Goal: Complete application form

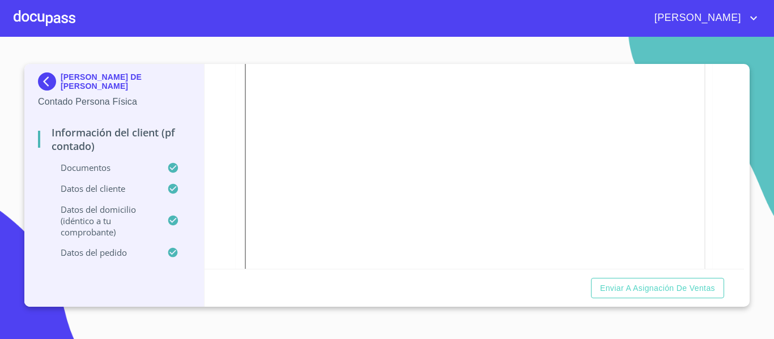
scroll to position [227, 0]
click at [44, 79] on img at bounding box center [49, 82] width 23 height 18
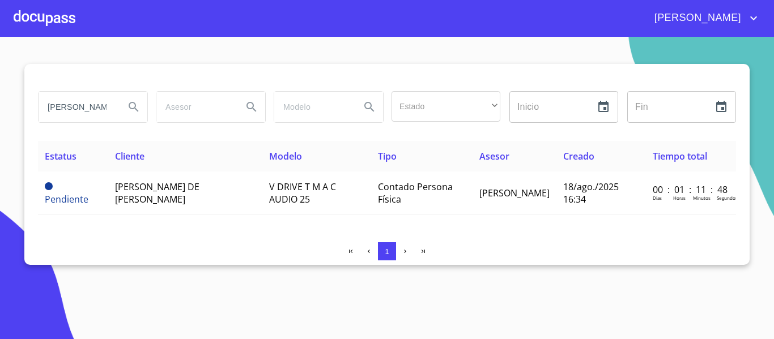
click at [96, 98] on input "[PERSON_NAME] DE [DEMOGRAPHIC_DATA]" at bounding box center [77, 107] width 77 height 31
type input "M"
type input "[PERSON_NAME]"
click at [128, 105] on icon "Search" at bounding box center [134, 107] width 14 height 14
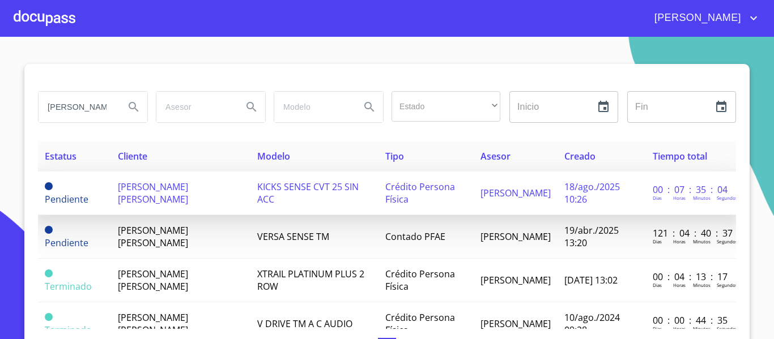
click at [221, 203] on td "[PERSON_NAME] [PERSON_NAME]" at bounding box center [180, 194] width 139 height 44
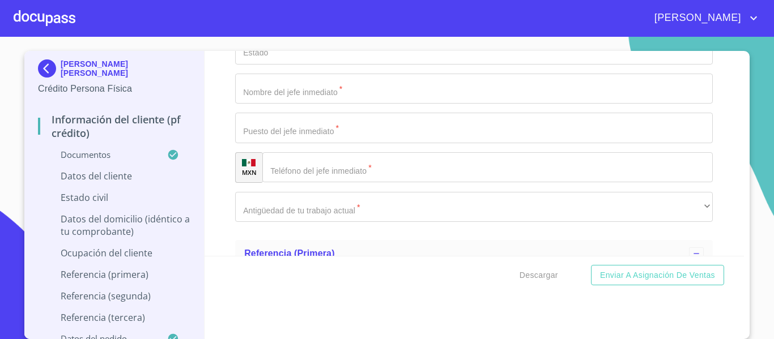
scroll to position [4232, 0]
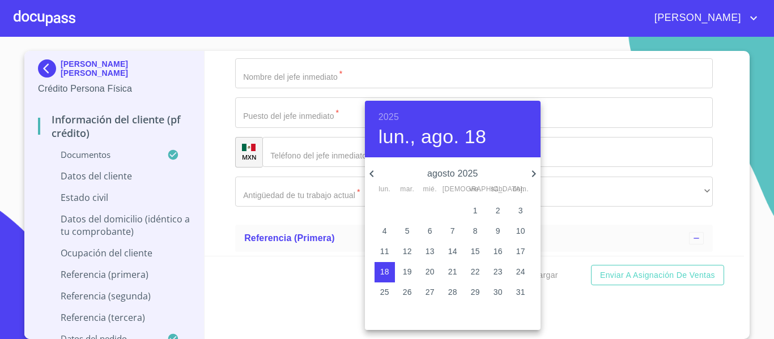
click at [385, 114] on h6 "2025" at bounding box center [389, 117] width 20 height 16
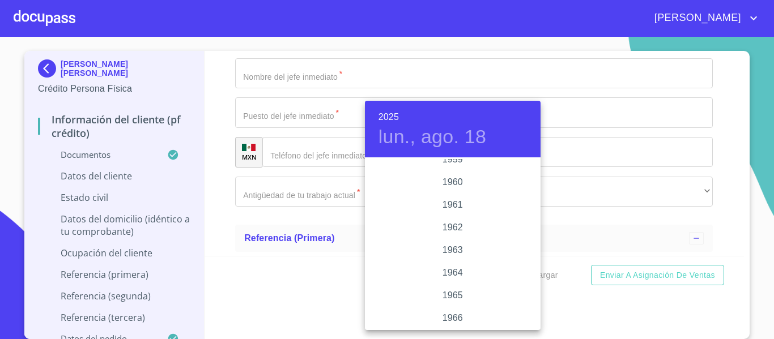
scroll to position [782, 0]
click at [443, 293] on div "1965" at bounding box center [453, 295] width 176 height 23
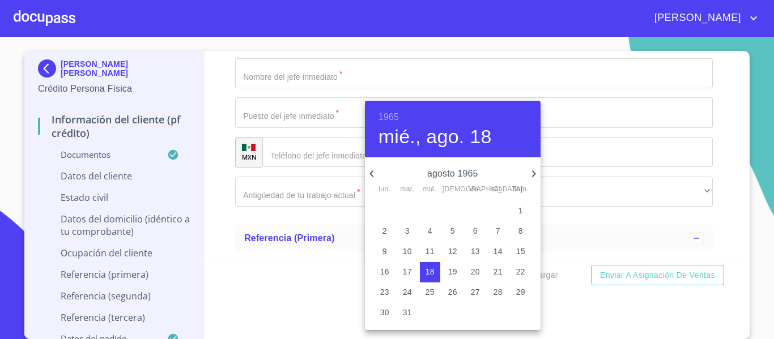
click at [372, 173] on icon "button" at bounding box center [372, 174] width 14 height 14
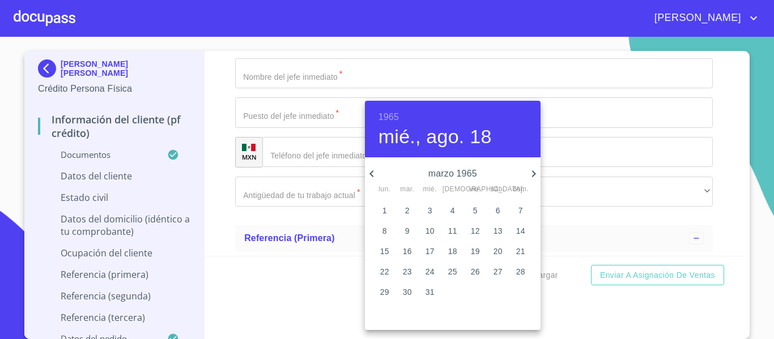
click at [429, 274] on p "24" at bounding box center [430, 271] width 9 height 11
type input "24 de mar. de 1965"
click at [220, 176] on div at bounding box center [387, 169] width 774 height 339
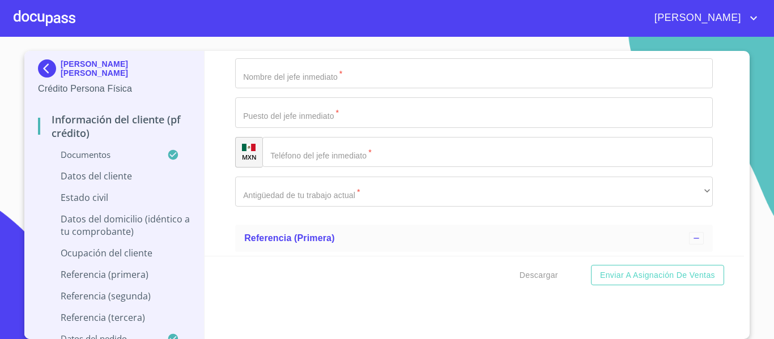
paste input "COTG650324C45"
type input "COTG650324C45"
paste input "COTG650324MDFLRB04"
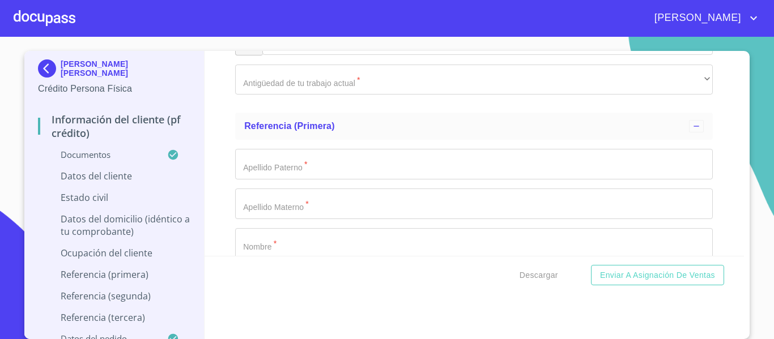
scroll to position [4346, 0]
type input "COTG650324MDFLRB04"
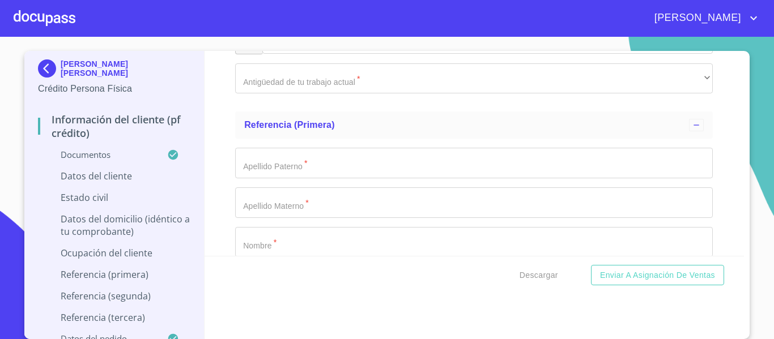
type input "253400338"
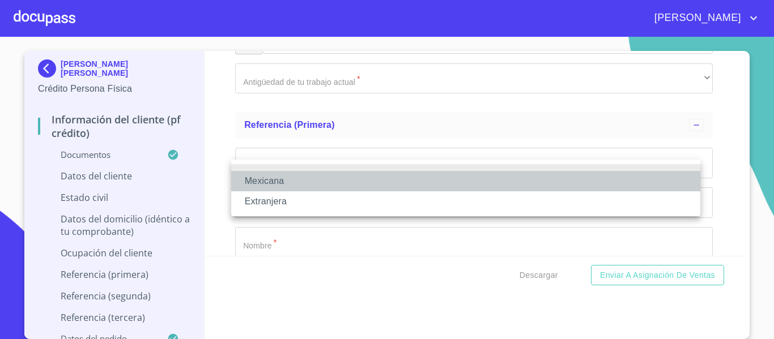
click at [277, 182] on li "Mexicana" at bounding box center [465, 181] width 469 height 20
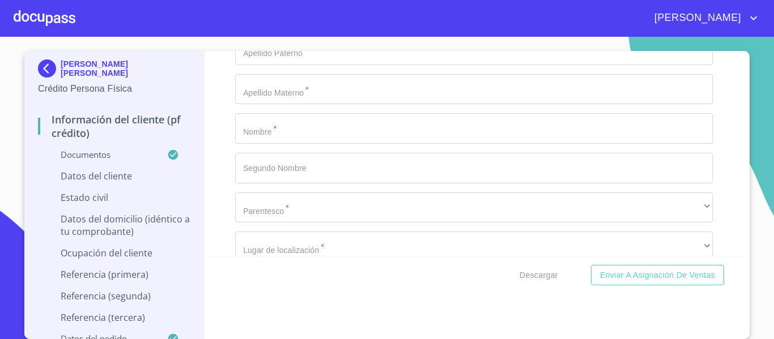
scroll to position [4516, 0]
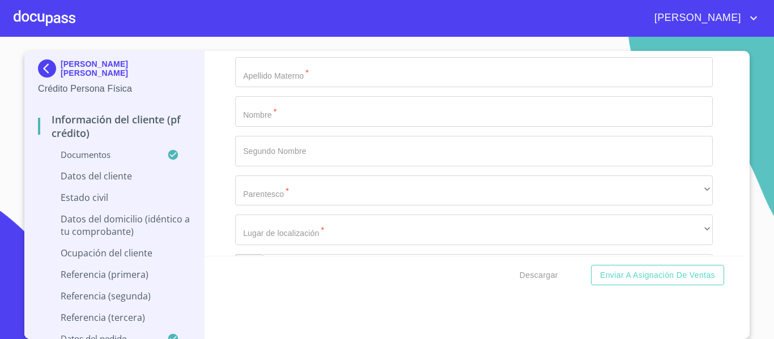
type input "[GEOGRAPHIC_DATA]"
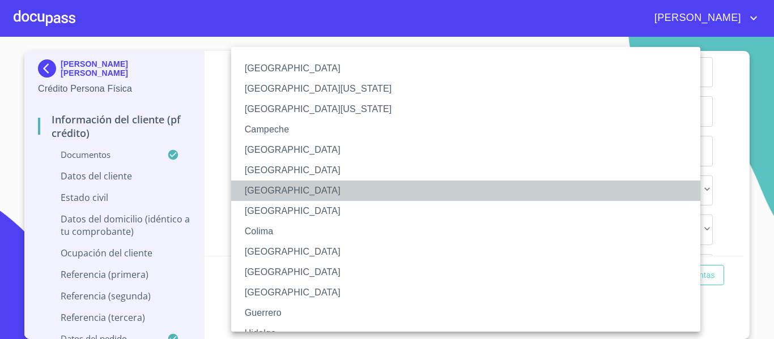
click at [297, 190] on li "[GEOGRAPHIC_DATA]" at bounding box center [470, 191] width 478 height 20
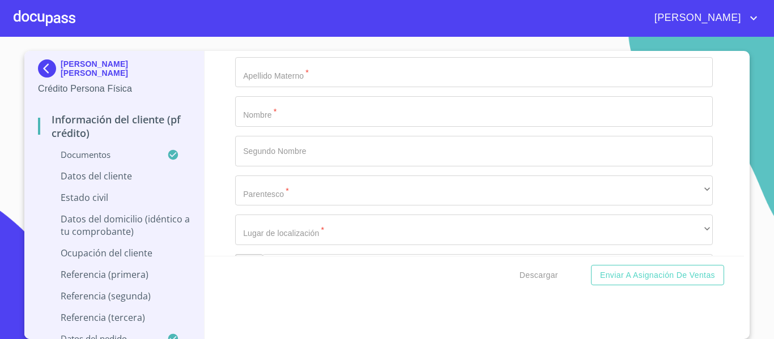
scroll to position [4572, 0]
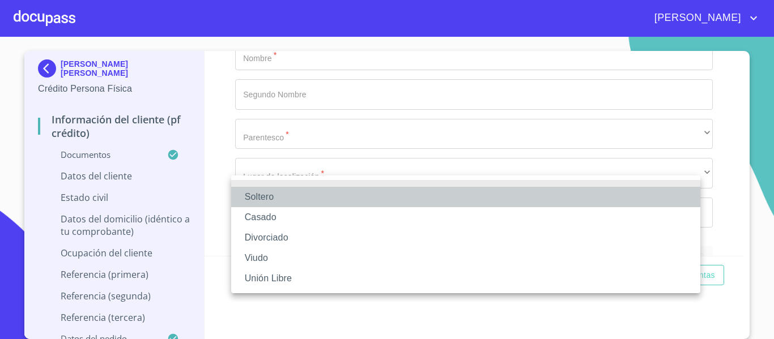
click at [270, 193] on li "Soltero" at bounding box center [465, 197] width 469 height 20
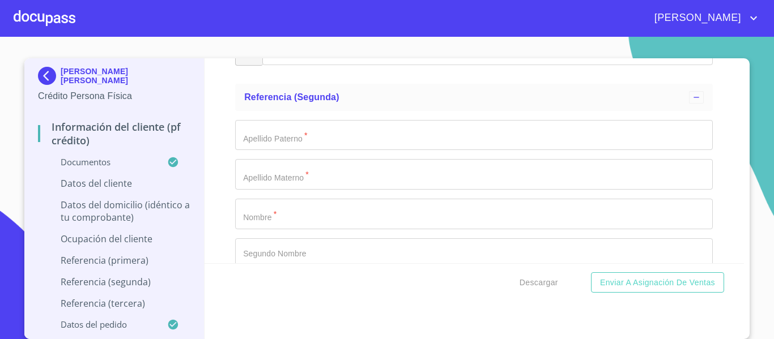
scroll to position [6, 0]
type input "d"
type input "DEL [PERSON_NAME]"
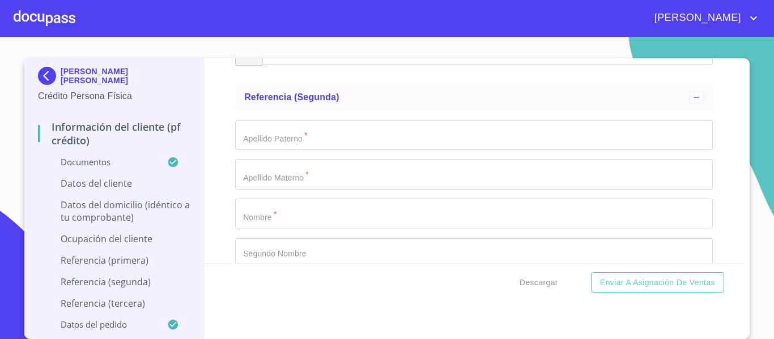
type input "201"
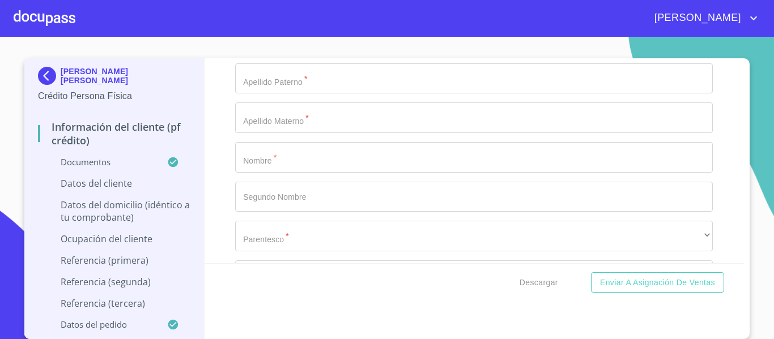
type input "[PERSON_NAME] Y [PERSON_NAME]"
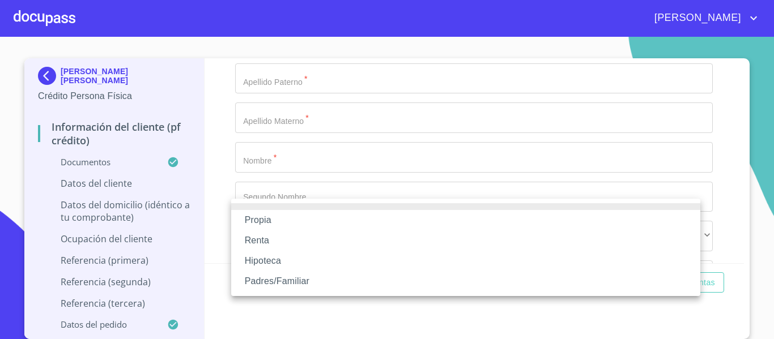
click at [273, 220] on li "Propia" at bounding box center [465, 220] width 469 height 20
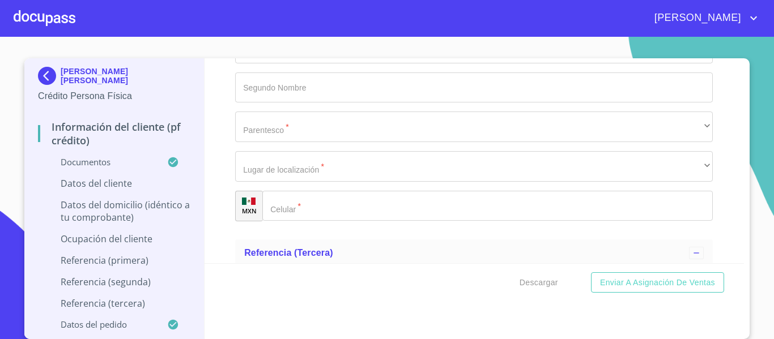
scroll to position [4913, 0]
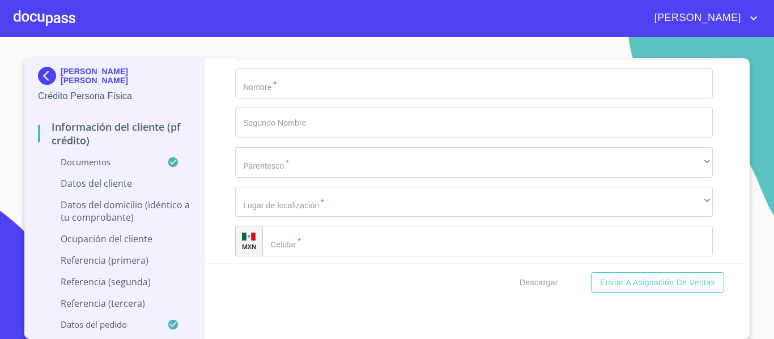
type input "$5,000,000"
type input "CHAPALITA"
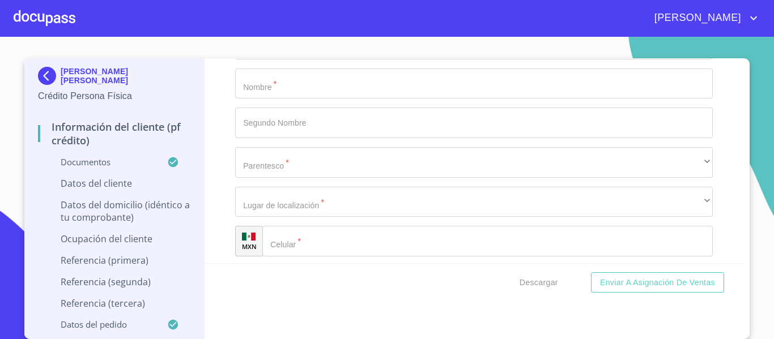
scroll to position [5026, 0]
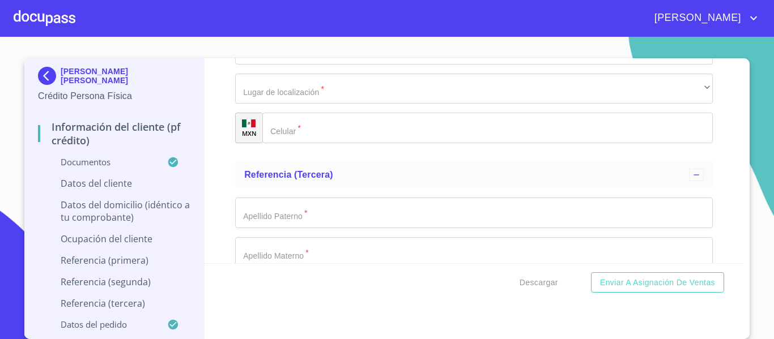
type input "[GEOGRAPHIC_DATA]"
type input "ZAPOPAN"
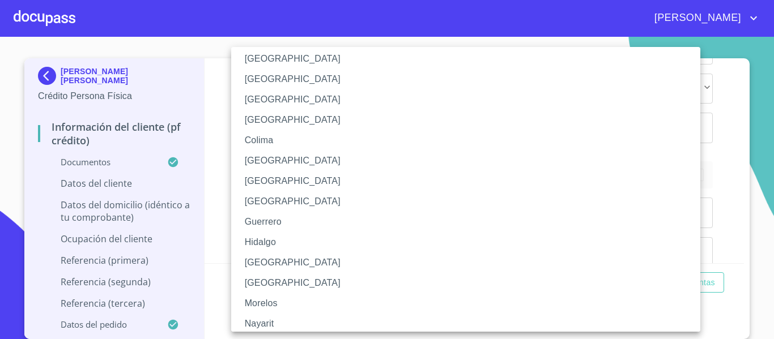
scroll to position [113, 0]
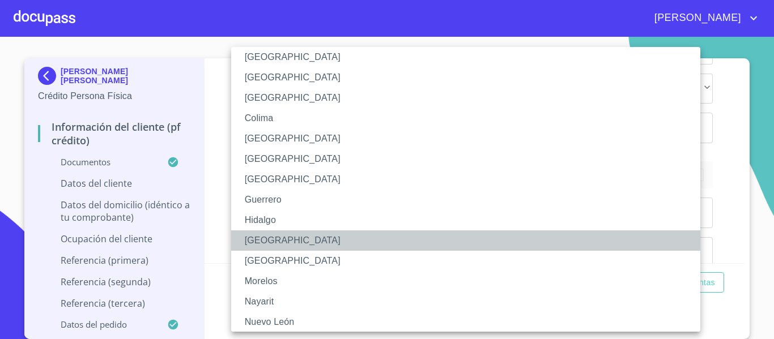
click at [257, 240] on li "[GEOGRAPHIC_DATA]" at bounding box center [470, 241] width 478 height 20
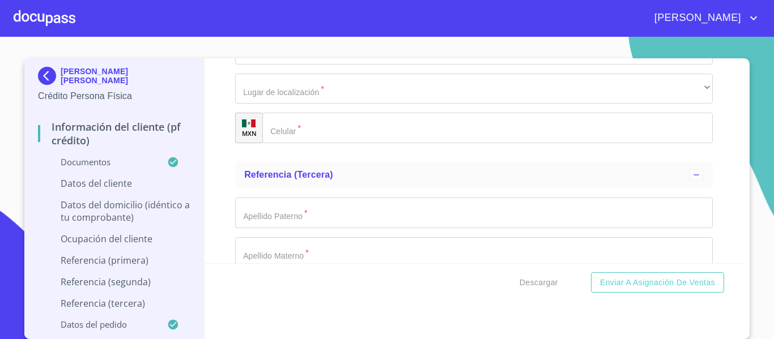
type input "45040"
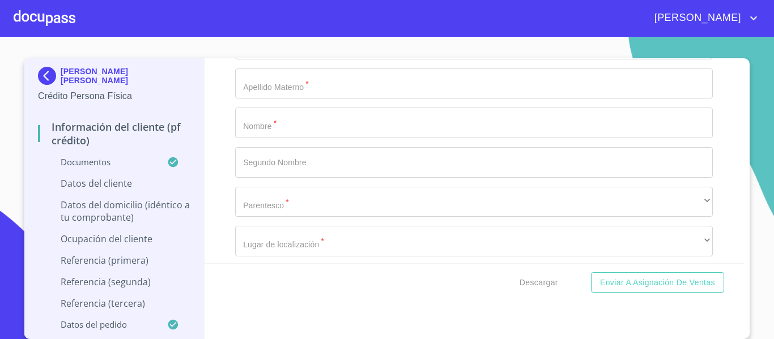
scroll to position [5196, 0]
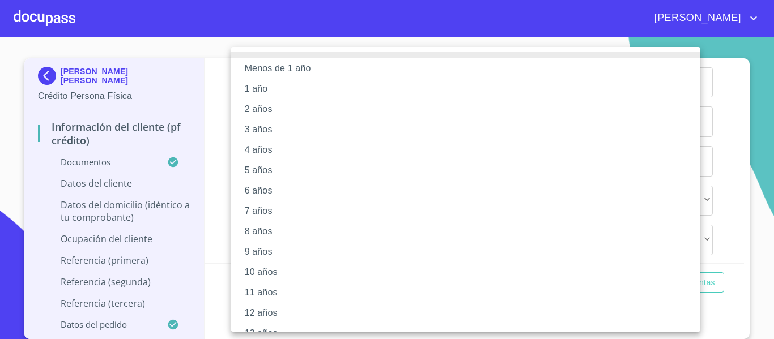
scroll to position [159, 0]
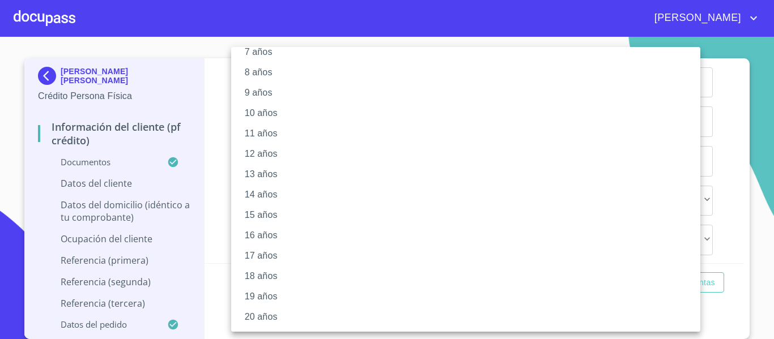
click at [257, 320] on li "20 años" at bounding box center [470, 317] width 478 height 20
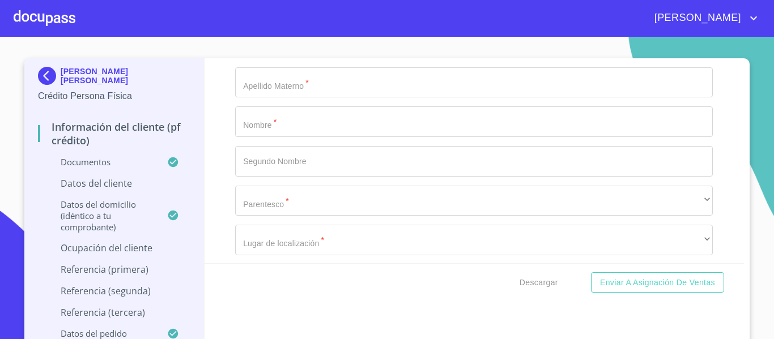
scroll to position [159, 0]
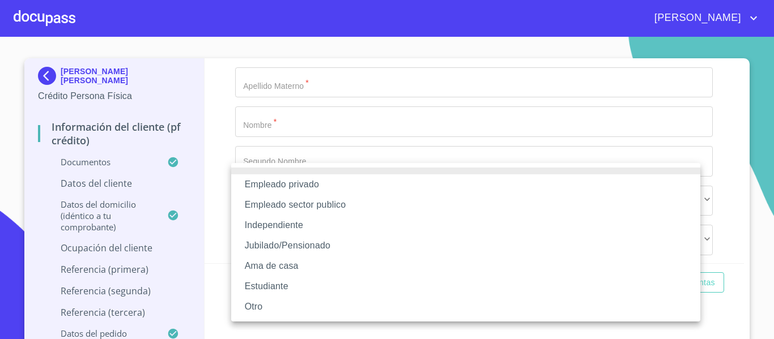
click at [286, 204] on li "Empleado sector publico" at bounding box center [465, 205] width 469 height 20
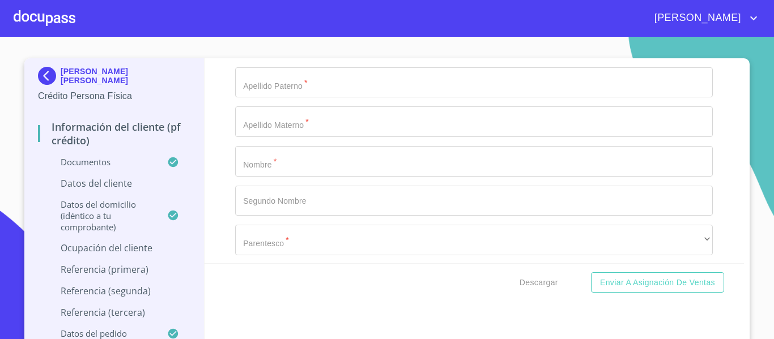
type input "s"
type input "SECRETARIA DE EDUCACION PUBLICA"
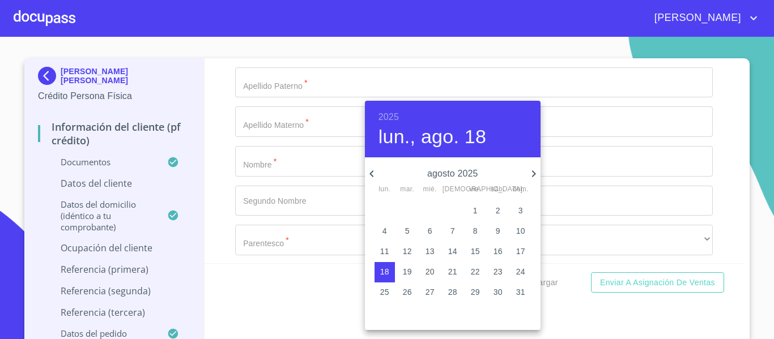
click at [385, 118] on h6 "2025" at bounding box center [389, 117] width 20 height 16
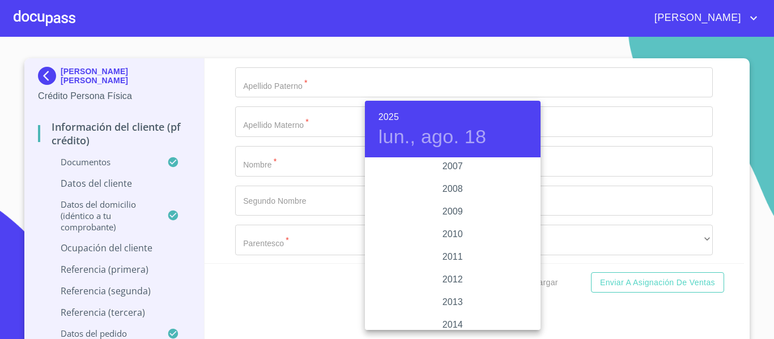
scroll to position [1859, 0]
click at [444, 263] on div "2011" at bounding box center [453, 261] width 176 height 23
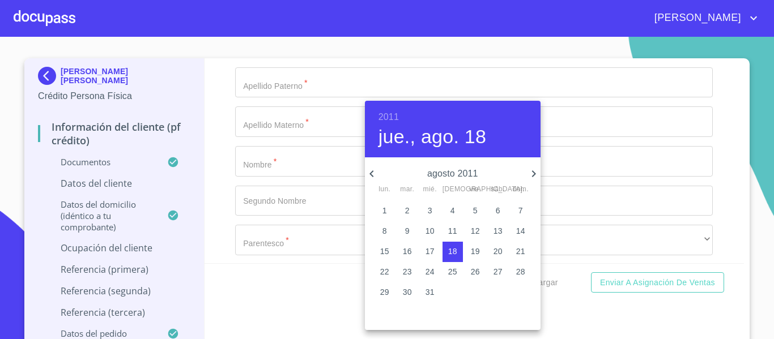
click at [409, 252] on p "16" at bounding box center [407, 251] width 9 height 11
type input "16 de ago. de 2011"
click at [200, 204] on div at bounding box center [387, 169] width 774 height 339
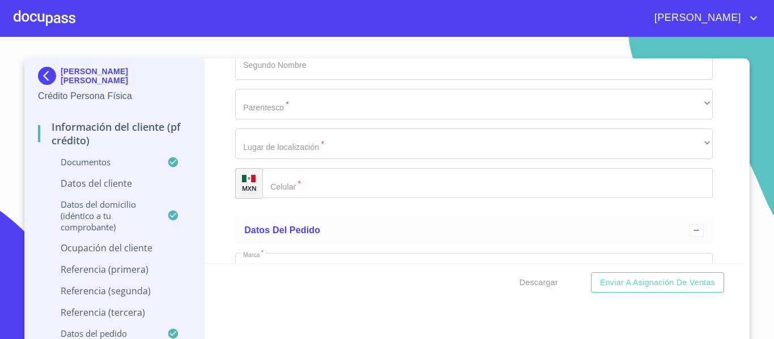
scroll to position [5355, 0]
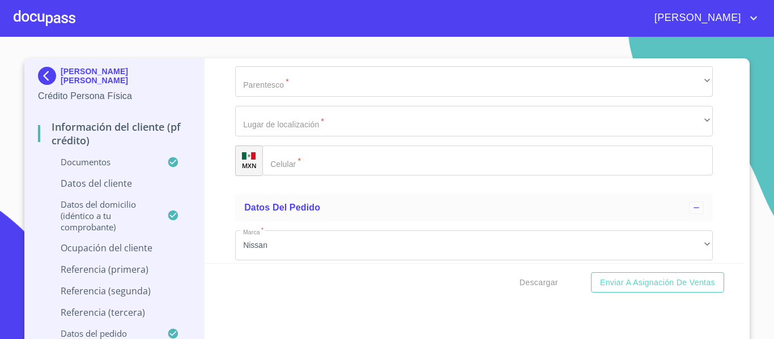
type input "DOCENTE"
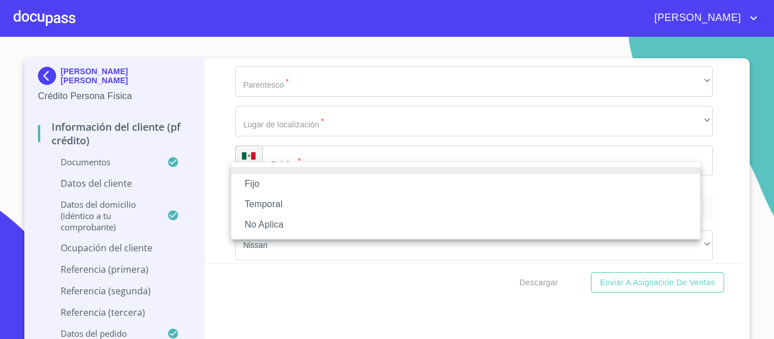
click at [253, 187] on li "Fijo" at bounding box center [465, 184] width 469 height 20
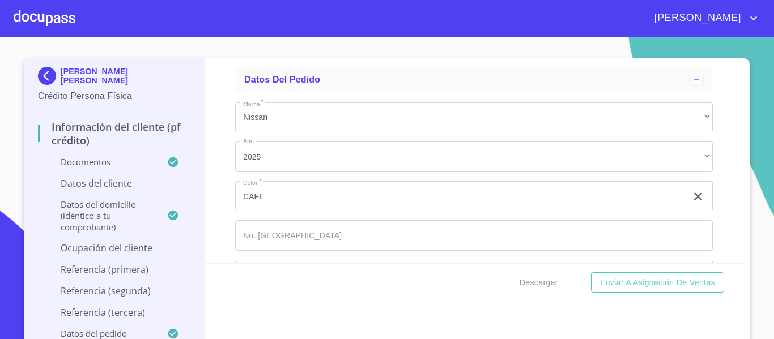
scroll to position [5528, 0]
type input "65,566"
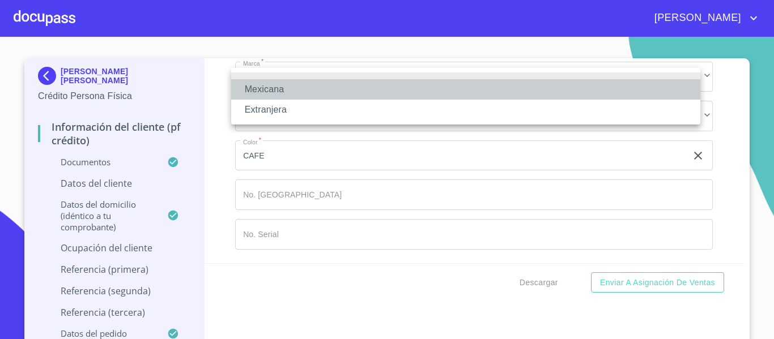
click at [273, 97] on li "Mexicana" at bounding box center [465, 89] width 469 height 20
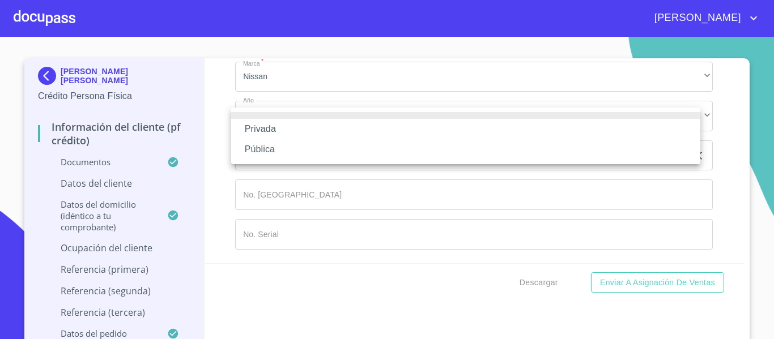
drag, startPoint x: 269, startPoint y: 148, endPoint x: 271, endPoint y: 142, distance: 6.5
click at [269, 144] on li "Pública" at bounding box center [465, 149] width 469 height 20
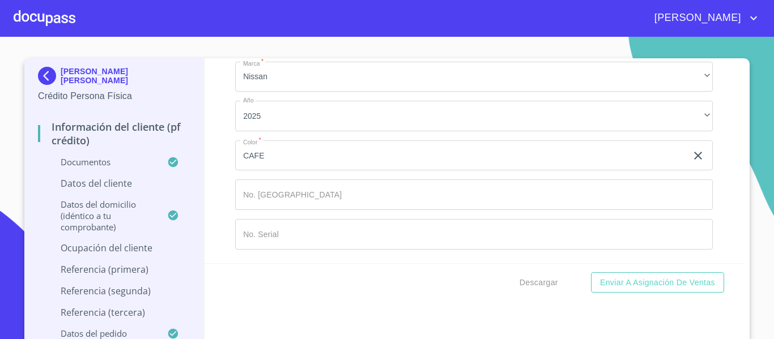
type input "EDUCACION"
type input "[PHONE_NUMBER]"
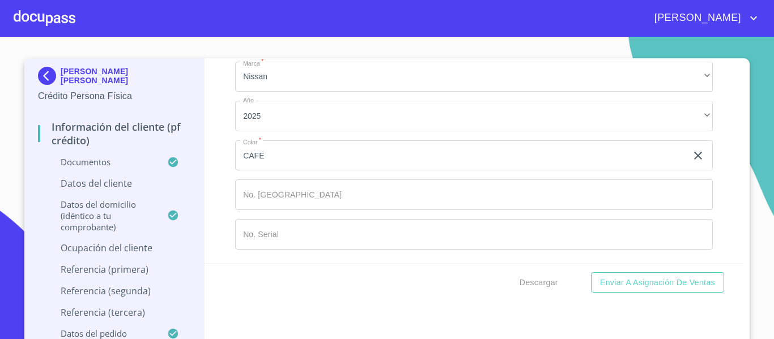
drag, startPoint x: 292, startPoint y: 245, endPoint x: 296, endPoint y: 241, distance: 6.0
type input "AURORA BOREAL"
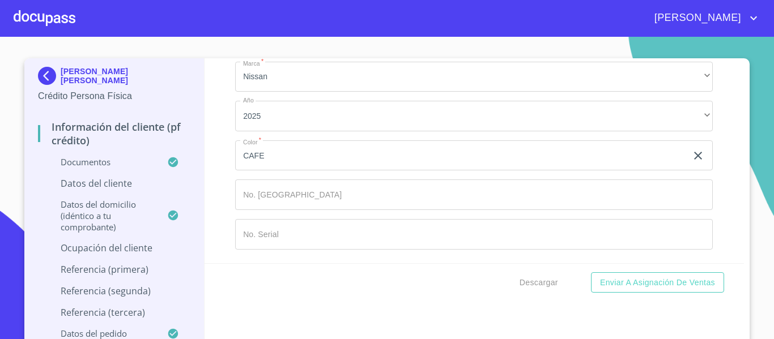
type input "SN"
type input "FRACCIONAMIENTO LOS AGAVEZ"
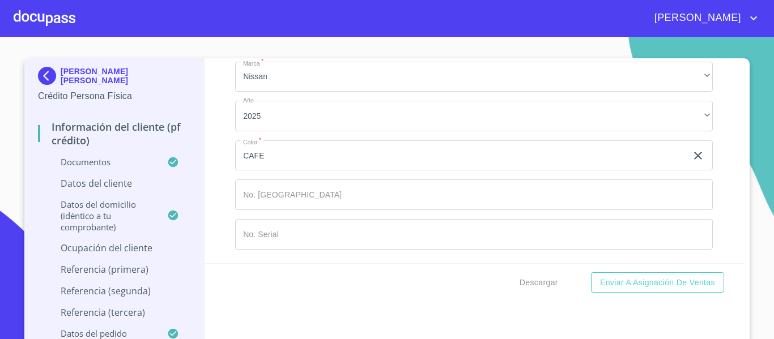
type input "45675"
type input "TLAJOMULCO"
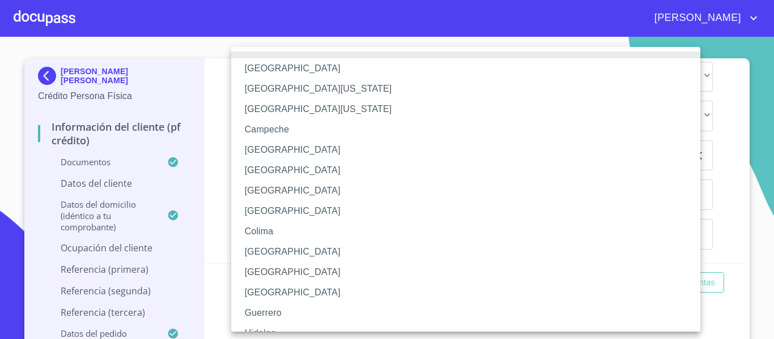
scroll to position [57, 0]
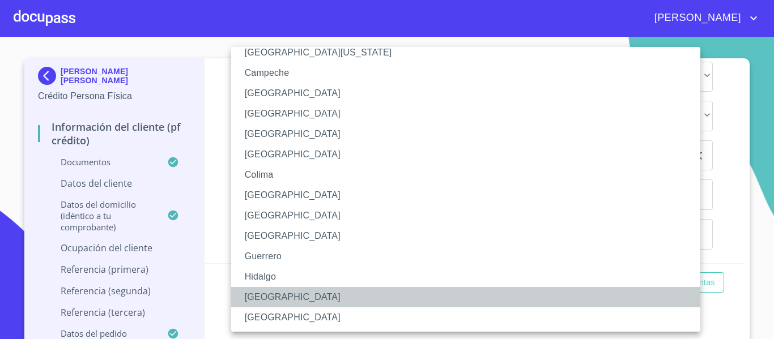
click at [271, 299] on li "[GEOGRAPHIC_DATA]" at bounding box center [470, 297] width 478 height 20
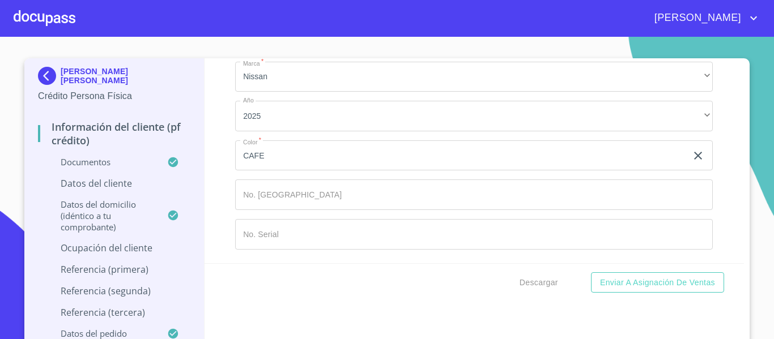
scroll to position [5926, 0]
type input "[PERSON_NAME]"
type input "DIRECTOR"
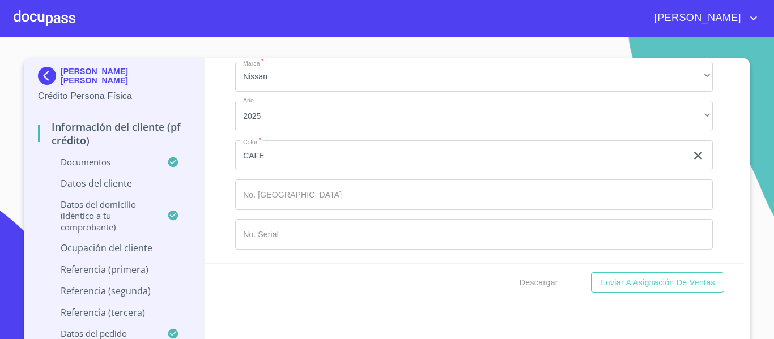
type input "[PHONE_NUMBER]"
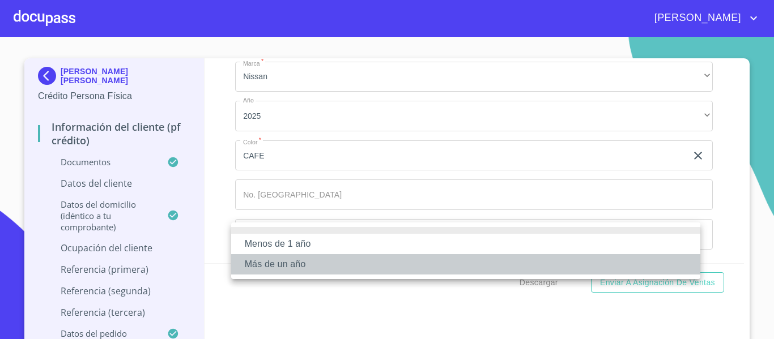
click at [293, 265] on li "Más de un año" at bounding box center [465, 264] width 469 height 20
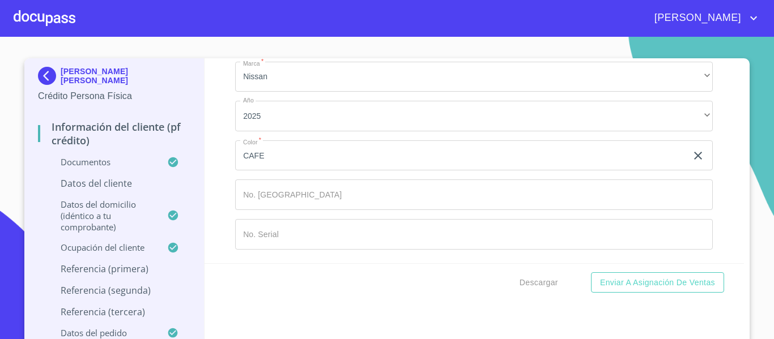
scroll to position [6153, 0]
type input "DIAZ"
type input "[PERSON_NAME]"
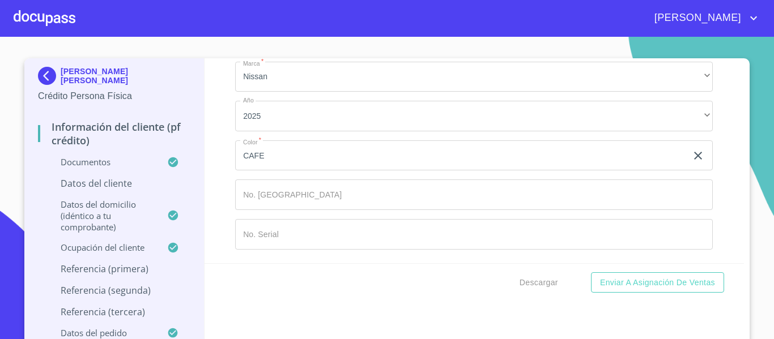
type input "[US_STATE]"
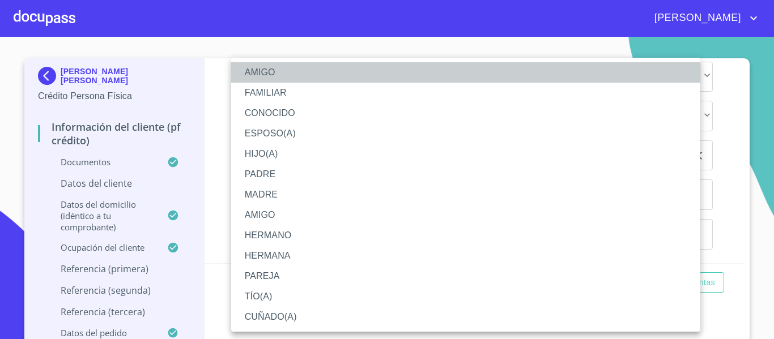
click at [255, 65] on li "AMIGO" at bounding box center [465, 72] width 469 height 20
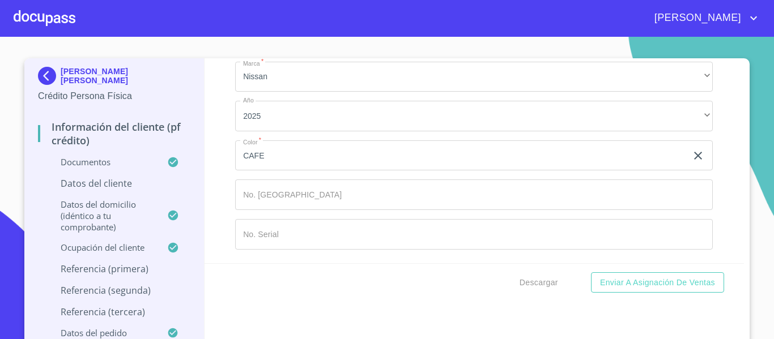
scroll to position [6270, 0]
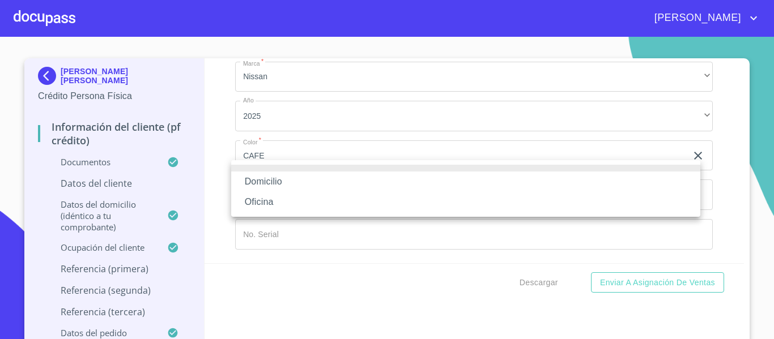
click at [259, 199] on li "Oficina" at bounding box center [465, 202] width 469 height 20
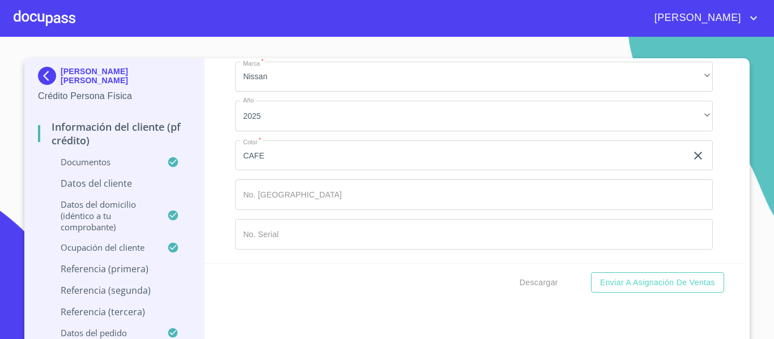
type input "[PHONE_NUMBER]"
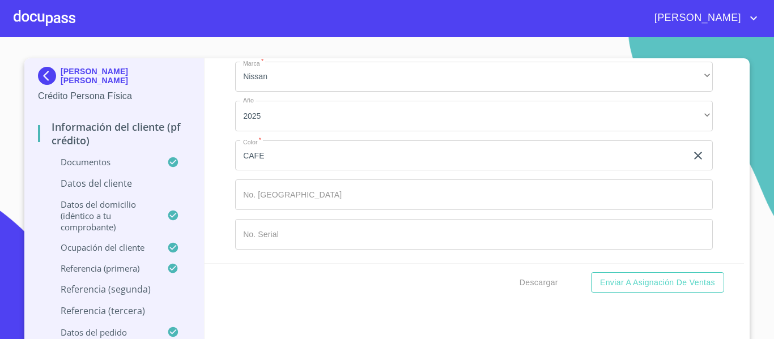
type input "[PERSON_NAME]"
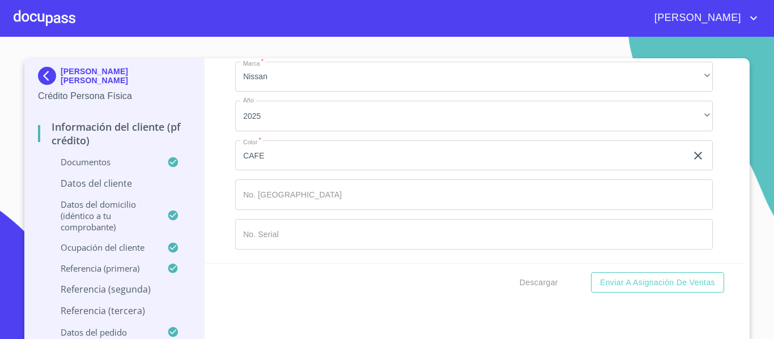
type input "[PERSON_NAME]"
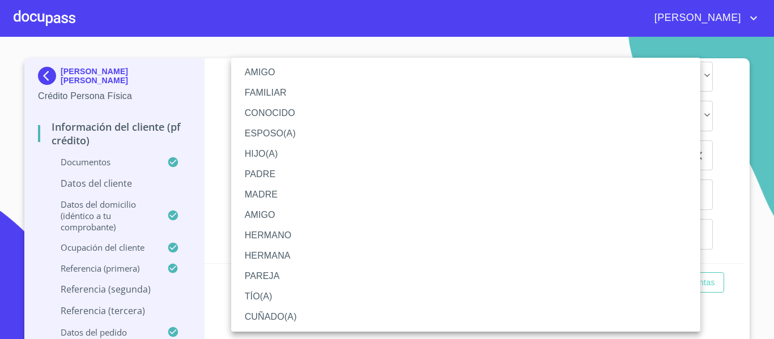
click at [257, 78] on li "AMIGO" at bounding box center [465, 72] width 469 height 20
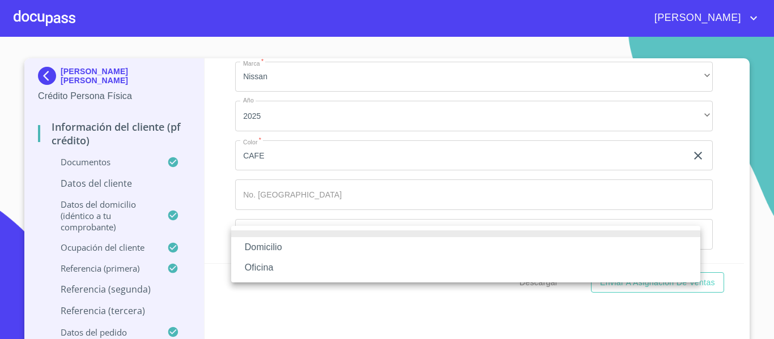
click at [266, 266] on li "Oficina" at bounding box center [465, 268] width 469 height 20
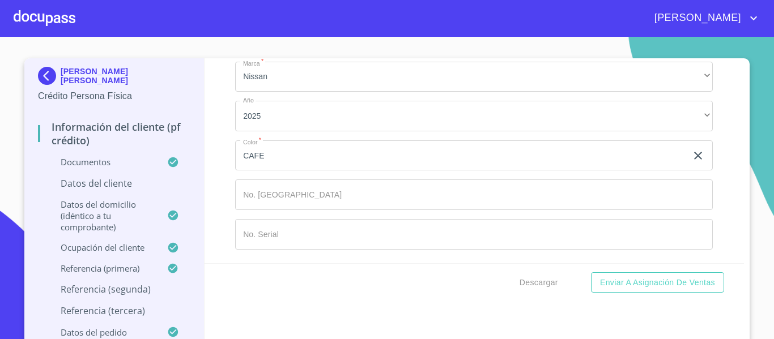
scroll to position [6697, 0]
type input "[PHONE_NUMBER]"
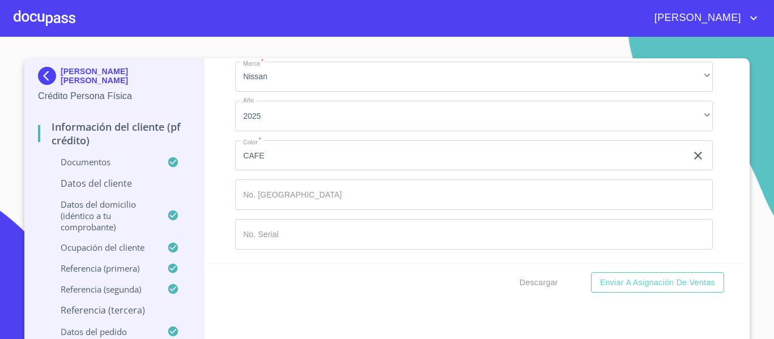
type input "v"
type input "[PERSON_NAME]"
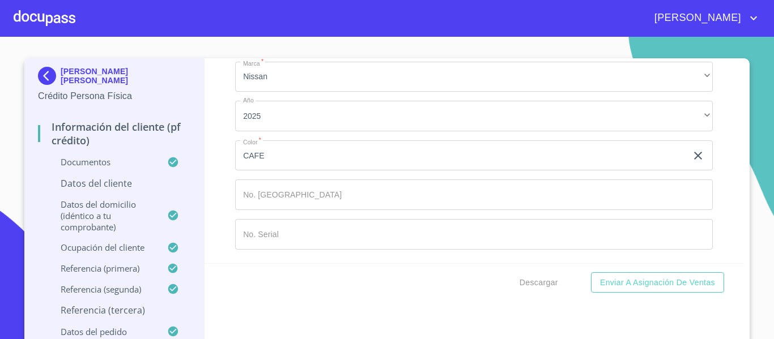
type input "[PERSON_NAME]"
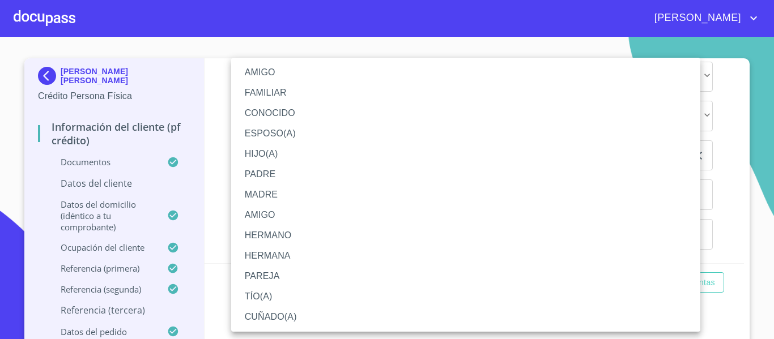
click at [263, 74] on li "AMIGO" at bounding box center [465, 72] width 469 height 20
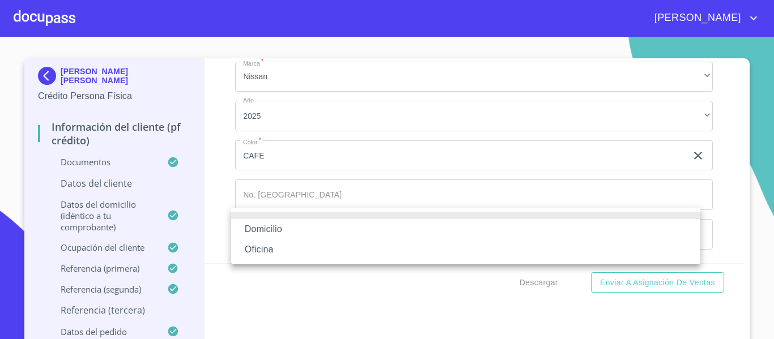
click at [264, 246] on li "Oficina" at bounding box center [465, 250] width 469 height 20
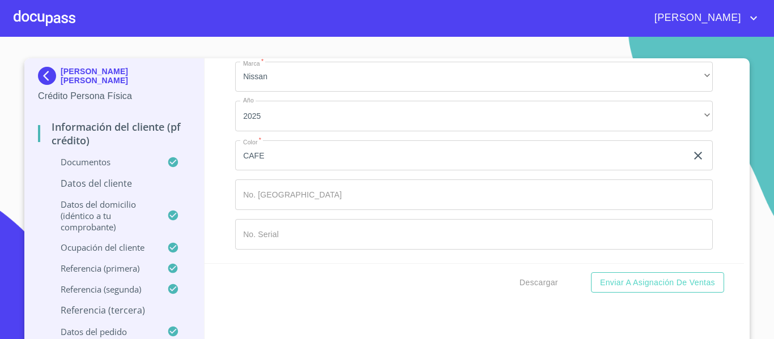
scroll to position [7037, 0]
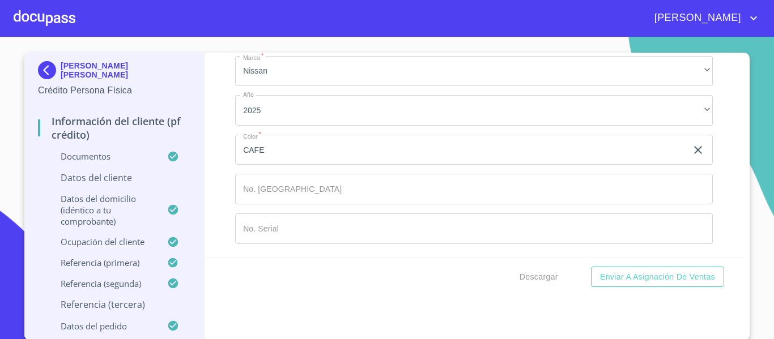
scroll to position [12, 0]
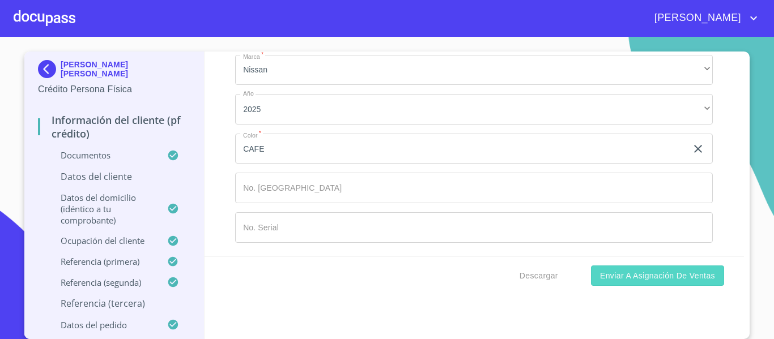
type input "[PHONE_NUMBER]"
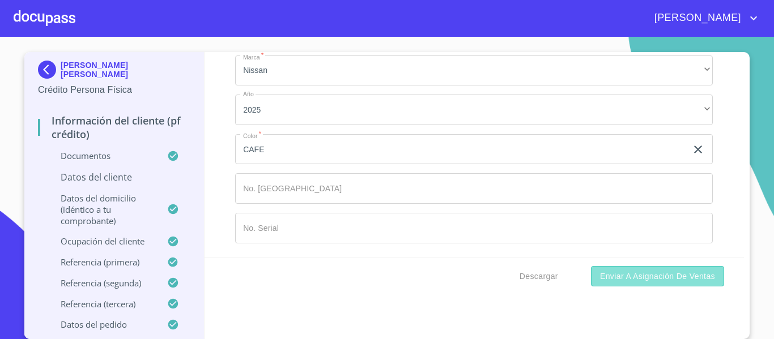
click at [649, 278] on span "Enviar a Asignación de Ventas" at bounding box center [657, 277] width 115 height 14
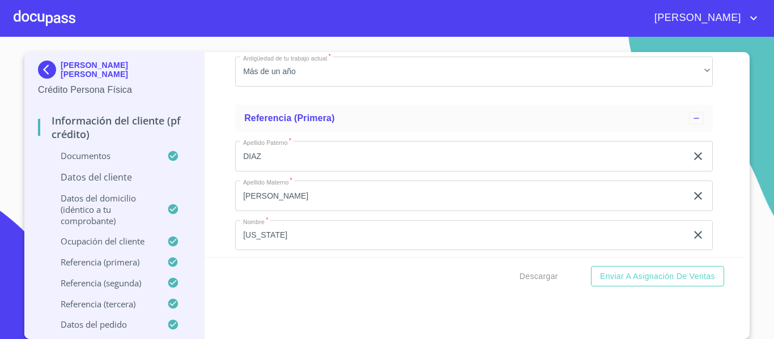
scroll to position [4416, 0]
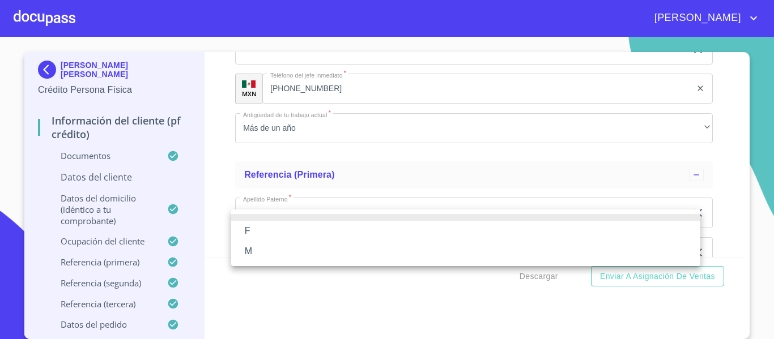
click at [241, 231] on li "F" at bounding box center [465, 231] width 469 height 20
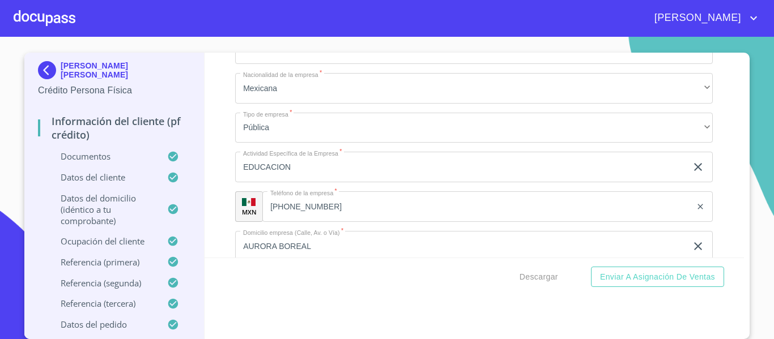
scroll to position [3735, 0]
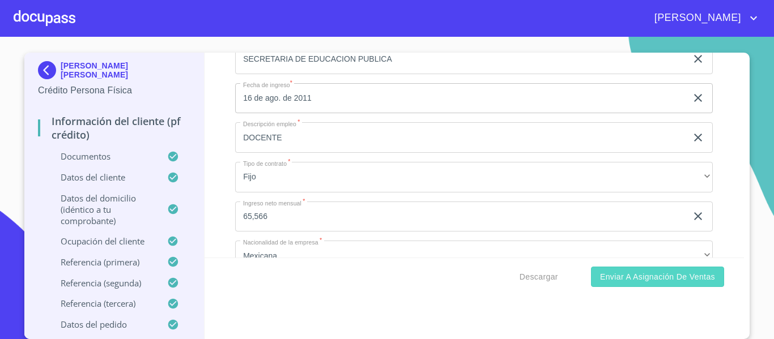
click at [661, 278] on span "Enviar a Asignación de Ventas" at bounding box center [657, 277] width 115 height 14
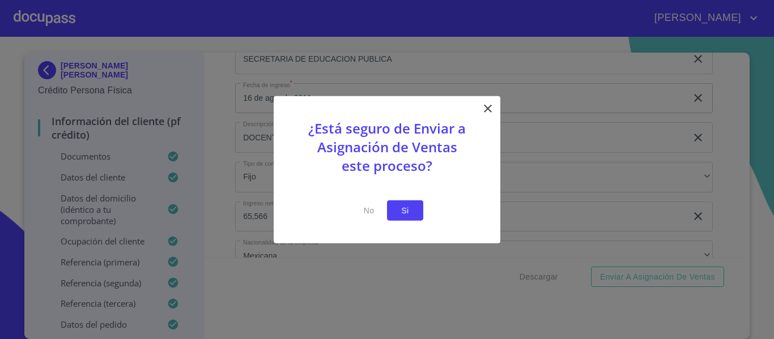
click at [403, 211] on span "Si" at bounding box center [405, 210] width 18 height 14
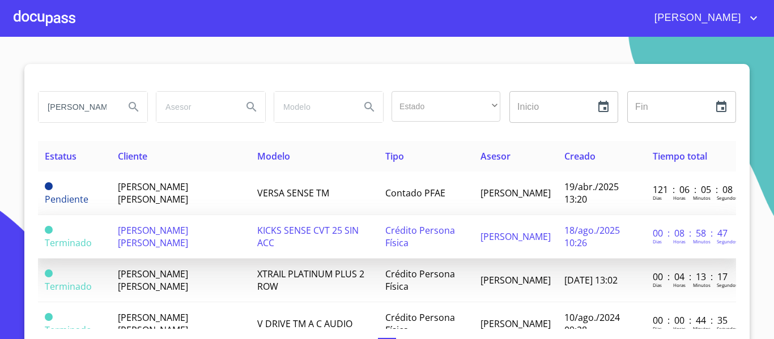
click at [143, 233] on span "[PERSON_NAME] [PERSON_NAME]" at bounding box center [153, 236] width 70 height 25
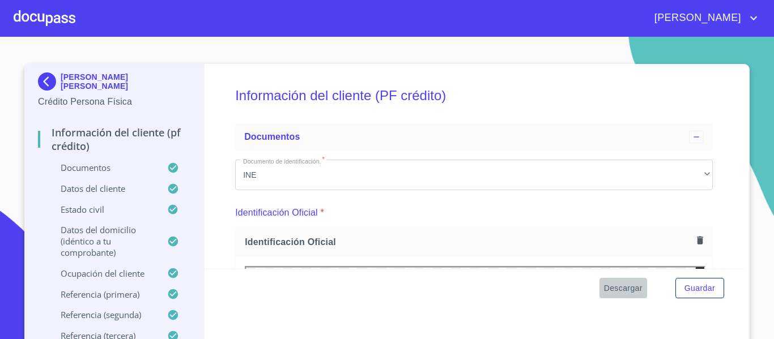
click at [606, 289] on span "Descargar" at bounding box center [623, 289] width 39 height 14
